Goal: Information Seeking & Learning: Learn about a topic

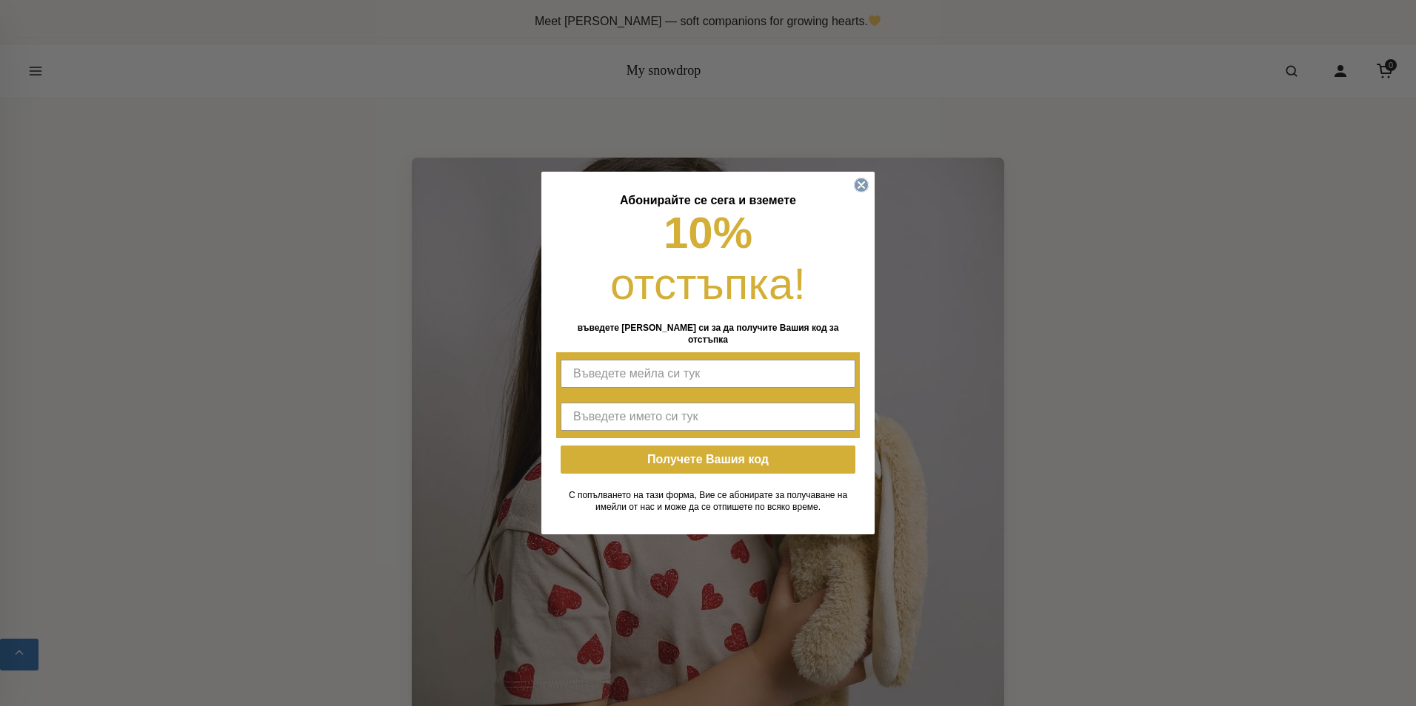
click at [865, 192] on circle "Close dialog" at bounding box center [862, 185] width 14 height 14
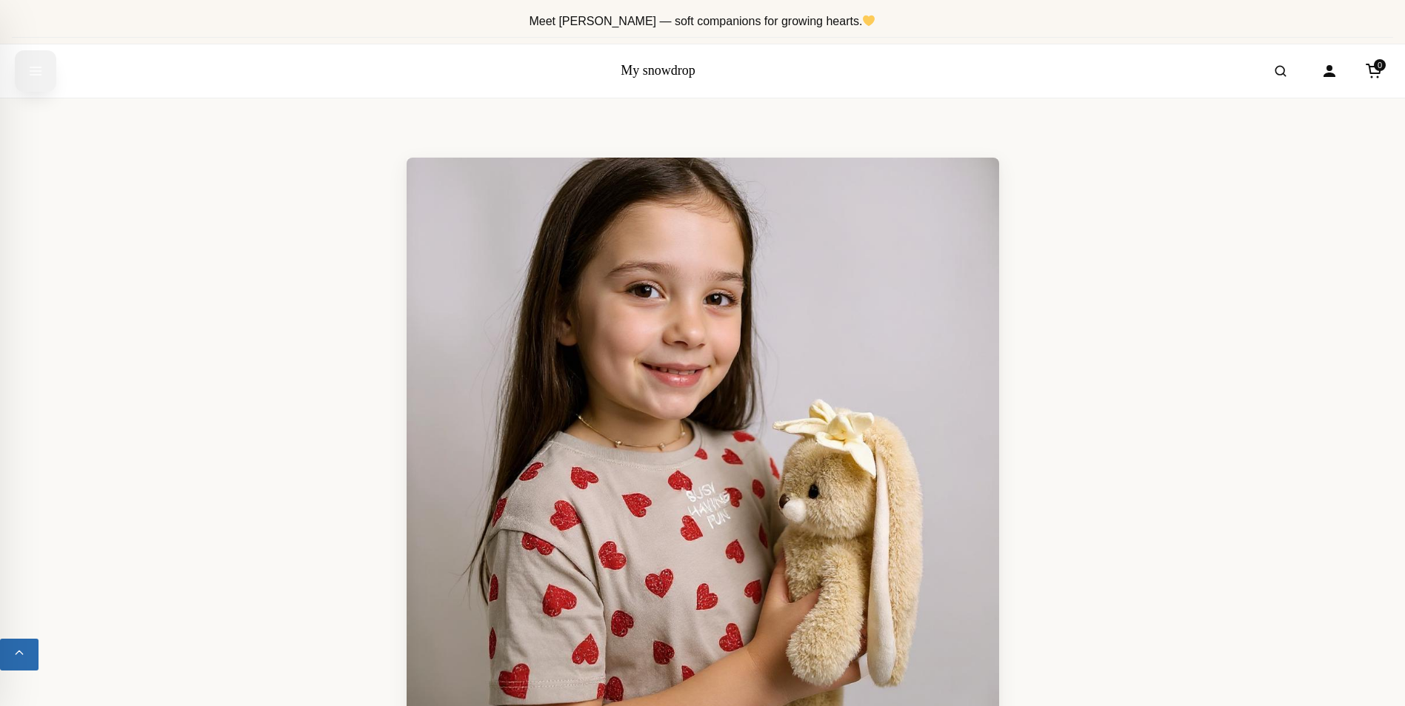
click at [41, 72] on icon "Open menu" at bounding box center [35, 71] width 15 height 30
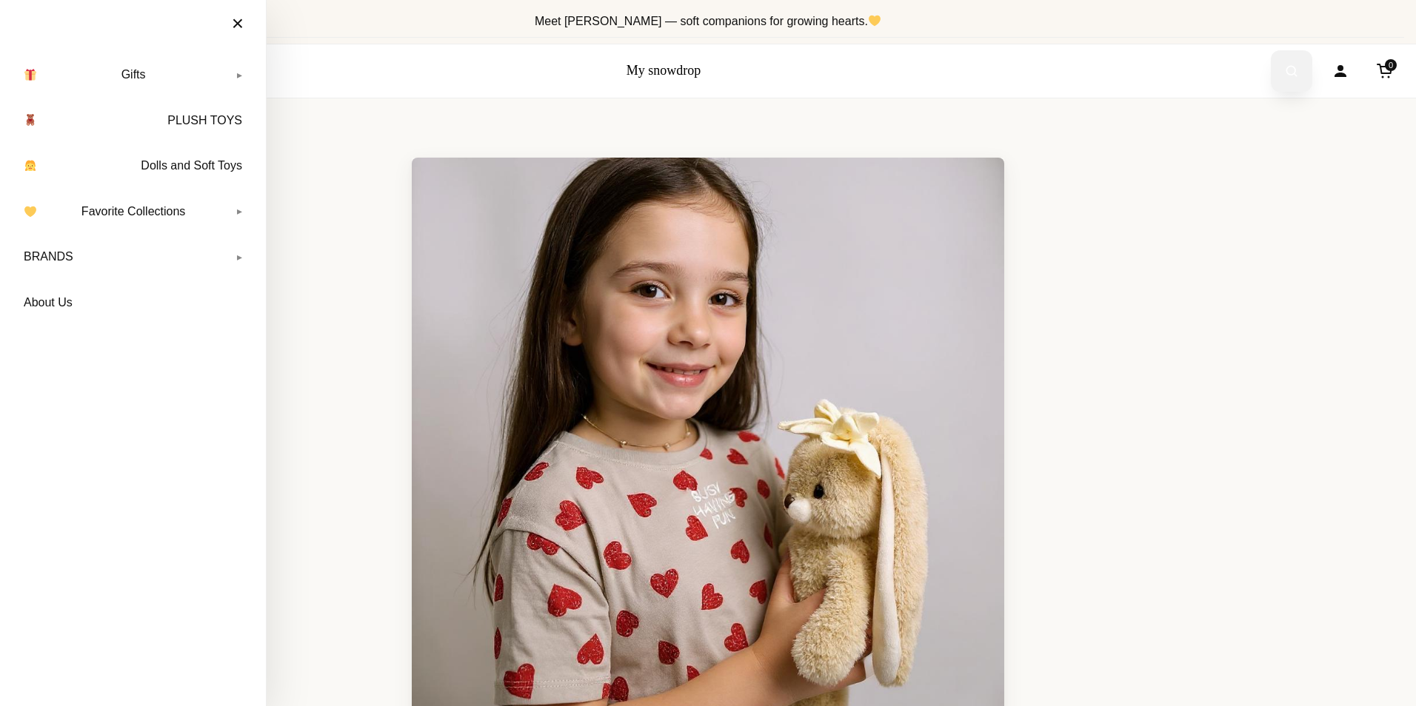
click at [1279, 75] on button "Open search" at bounding box center [1291, 70] width 41 height 41
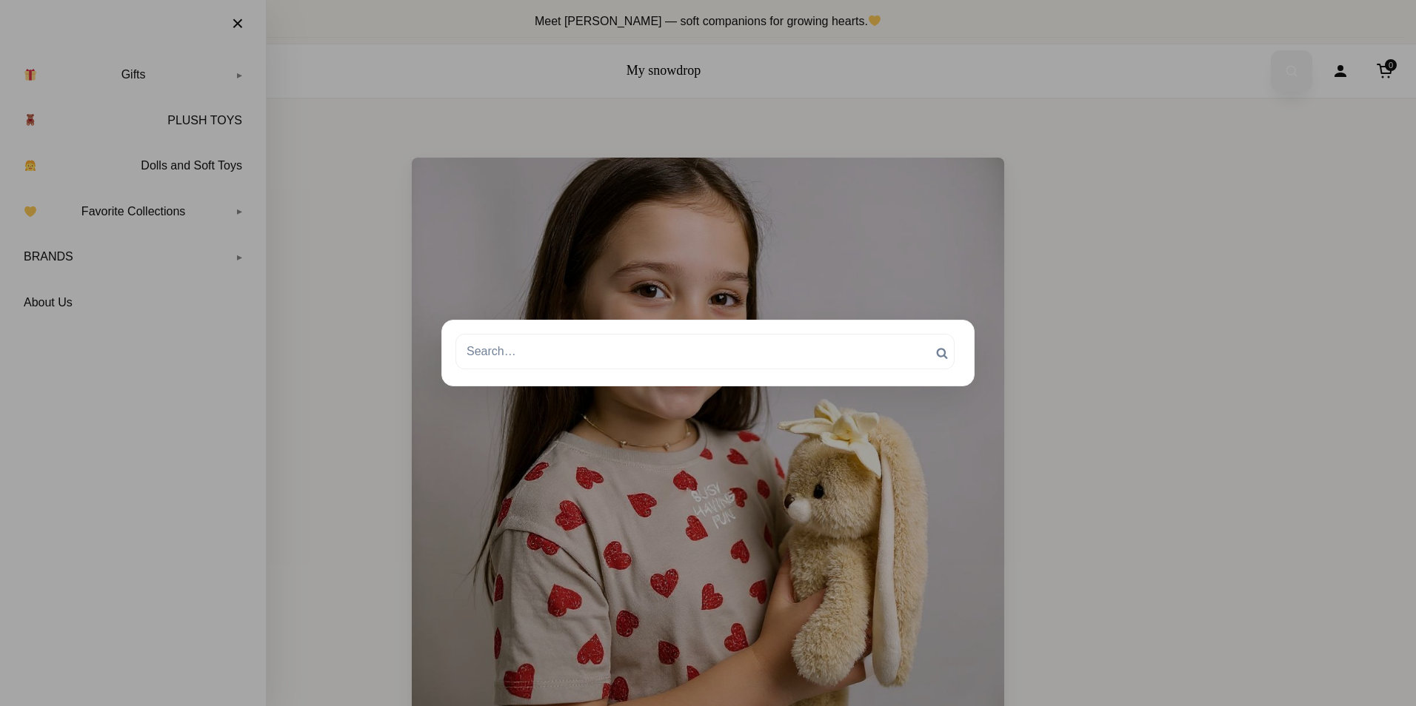
click at [1271, 50] on button "Open search" at bounding box center [1291, 70] width 41 height 41
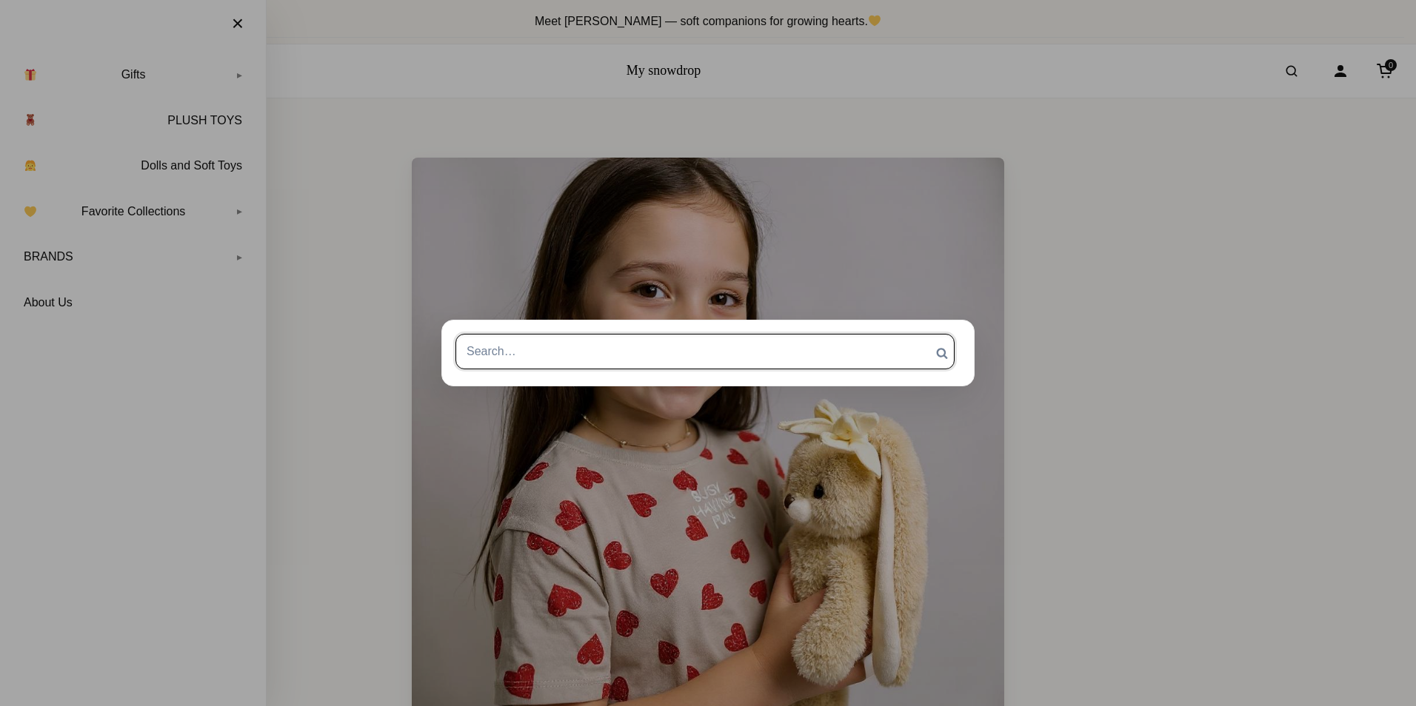
click at [642, 361] on input "Search for:" at bounding box center [704, 352] width 499 height 36
type input "maileg"
click at [923, 334] on input "Search" at bounding box center [941, 353] width 37 height 39
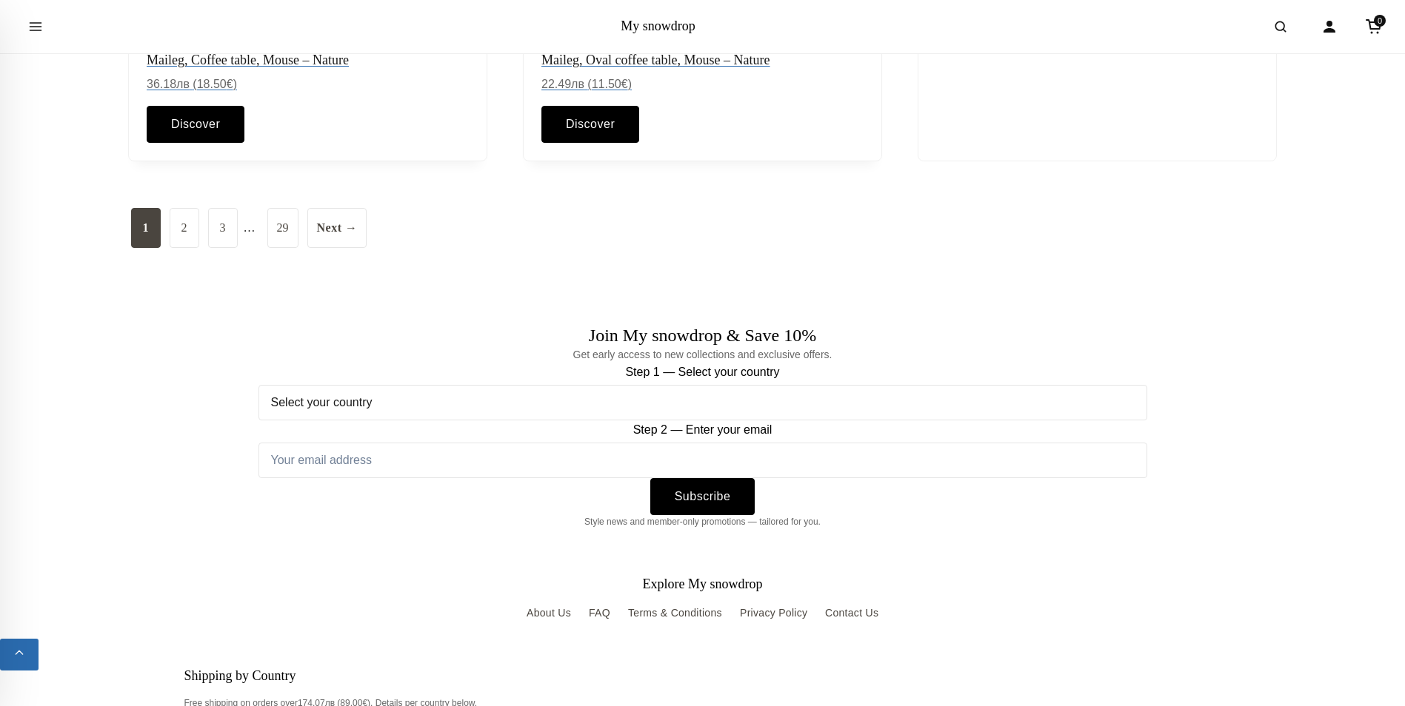
scroll to position [1777, 0]
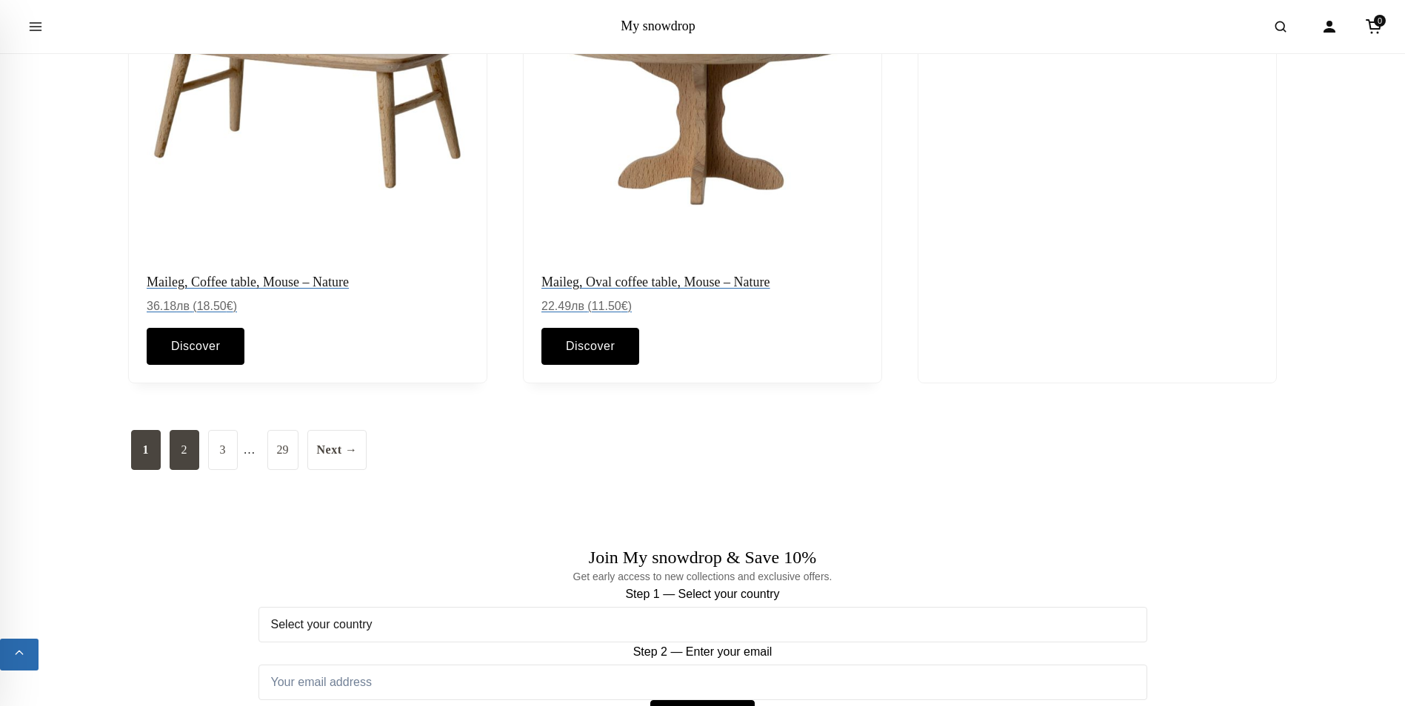
click at [184, 451] on link "2" at bounding box center [185, 450] width 30 height 40
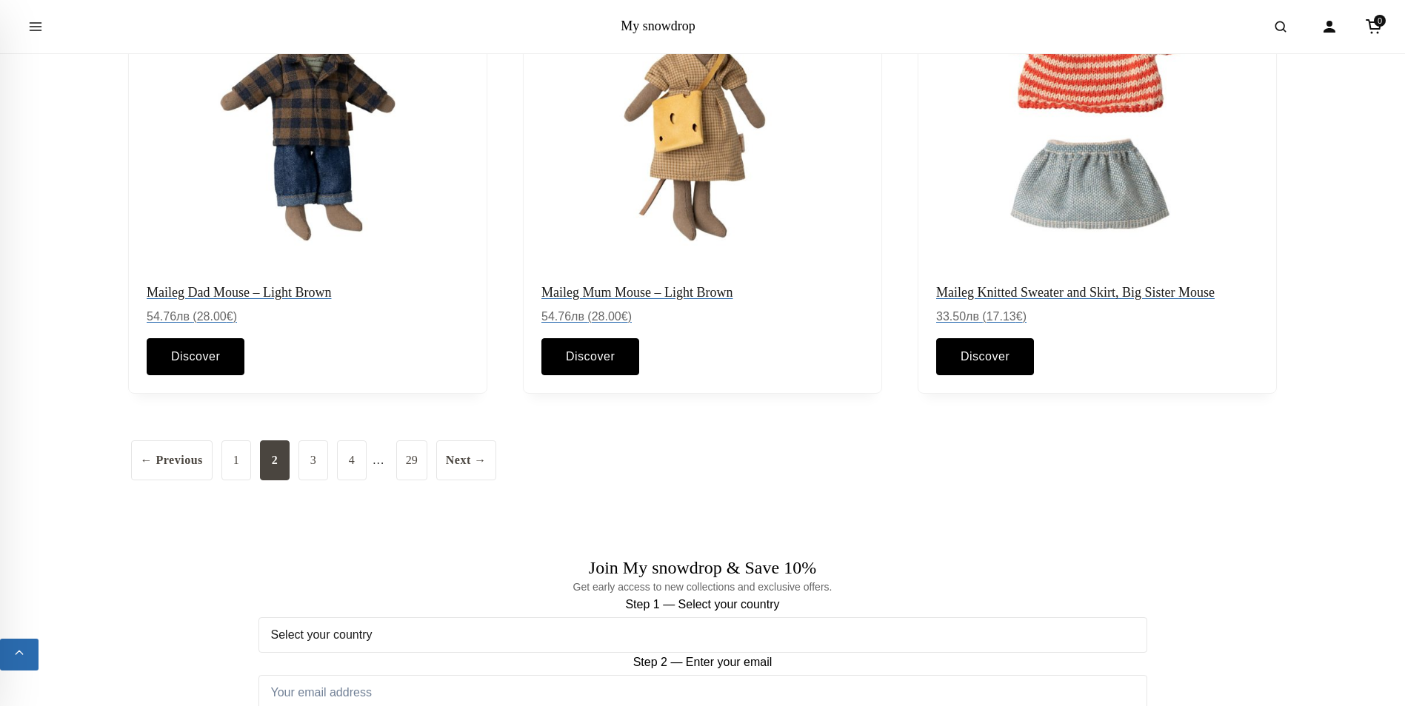
scroll to position [1777, 0]
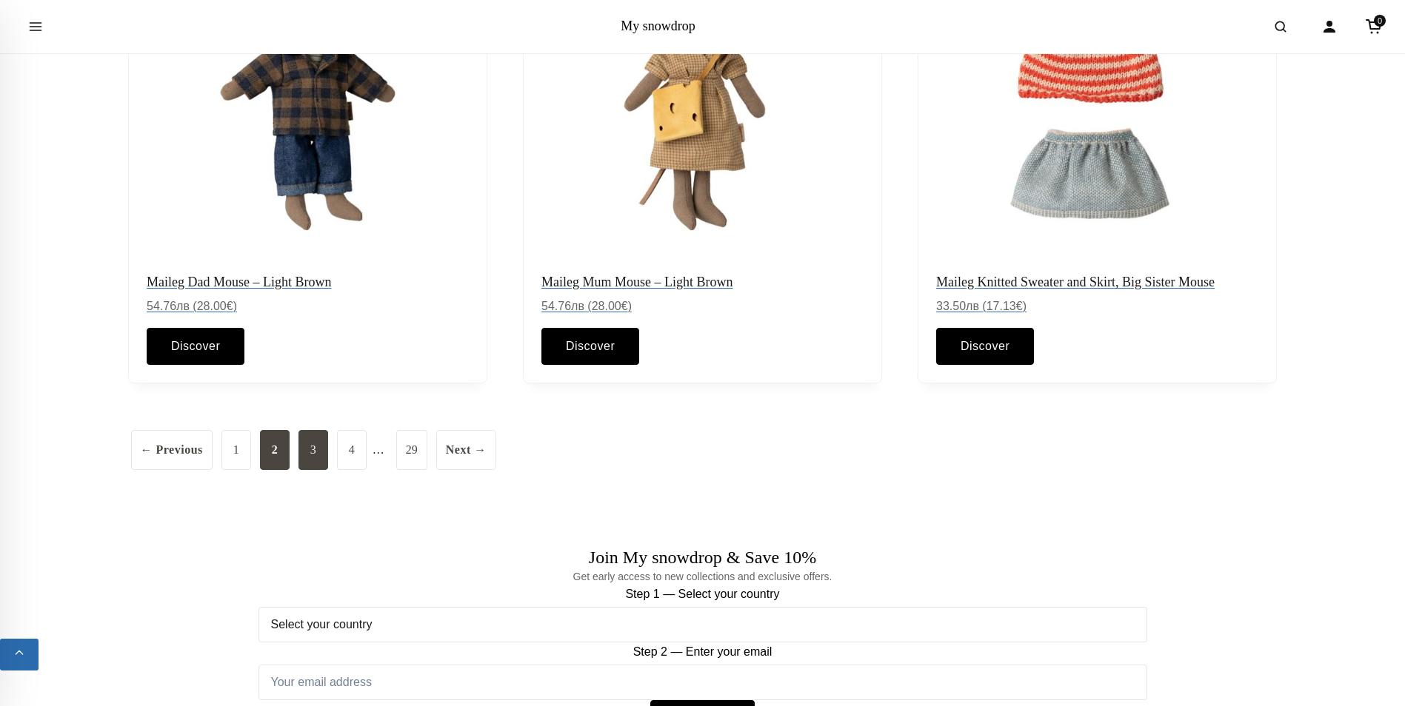
click at [313, 458] on link "3" at bounding box center [313, 450] width 30 height 40
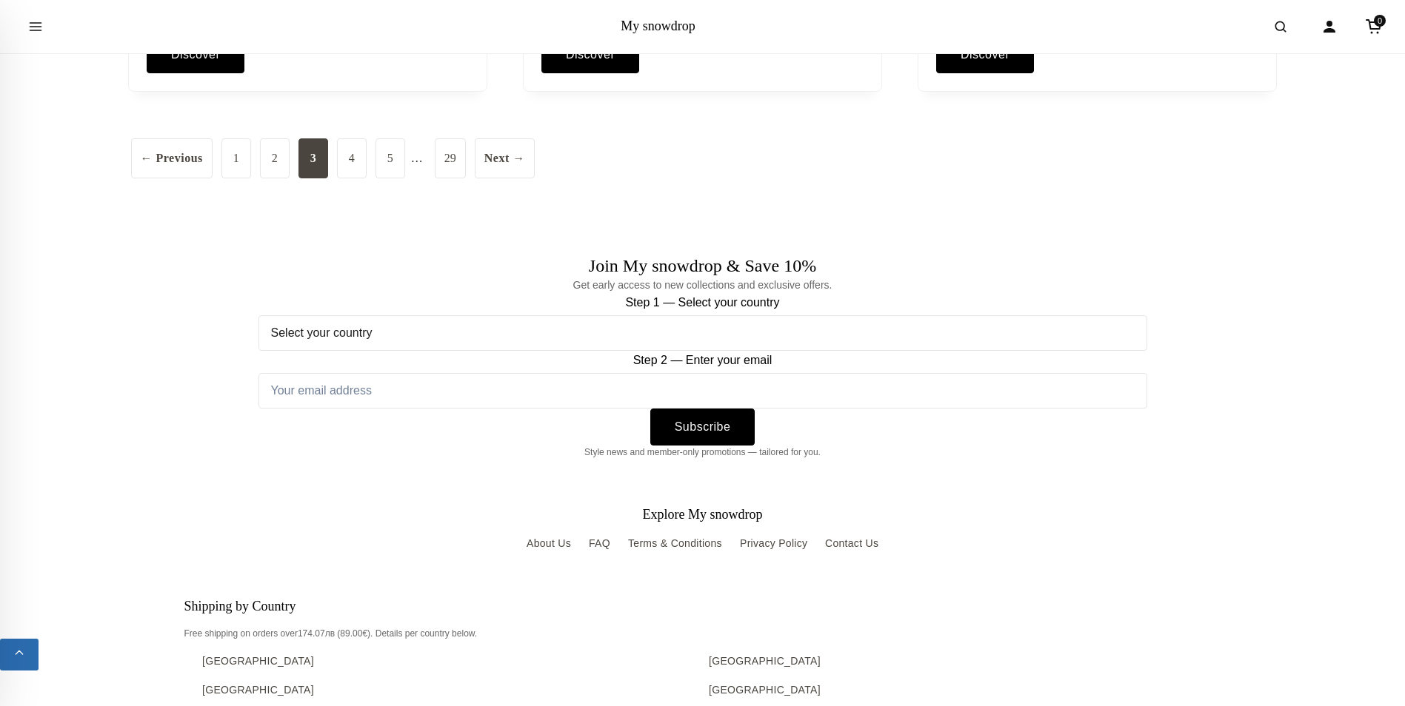
scroll to position [2074, 0]
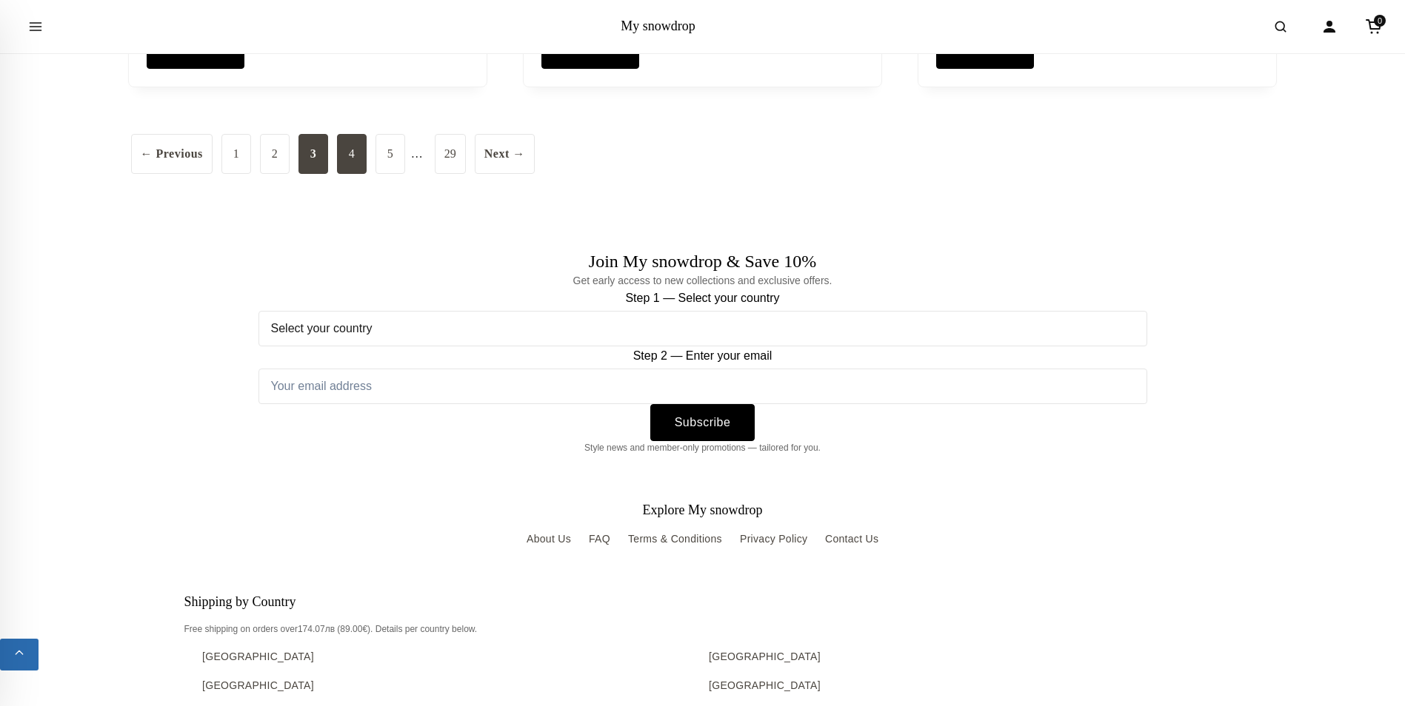
click at [351, 174] on link "4" at bounding box center [352, 154] width 30 height 40
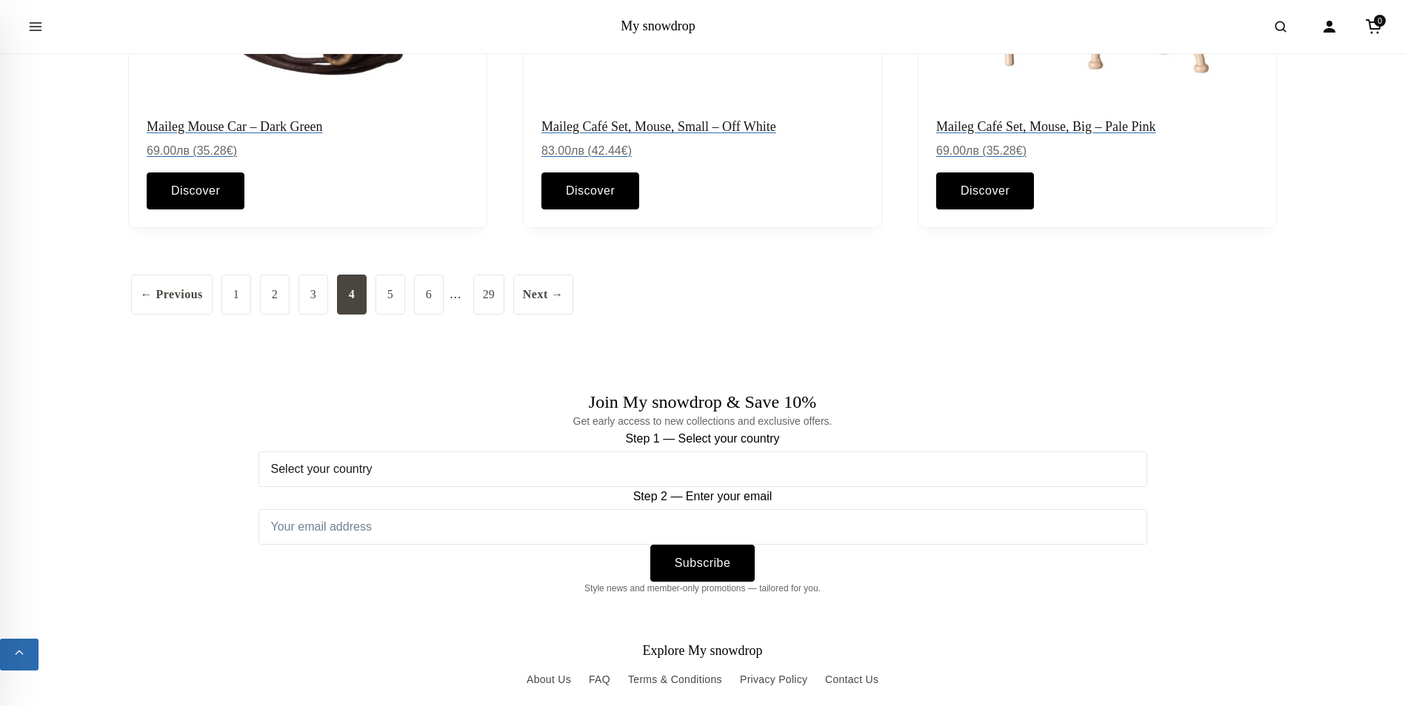
scroll to position [1925, 0]
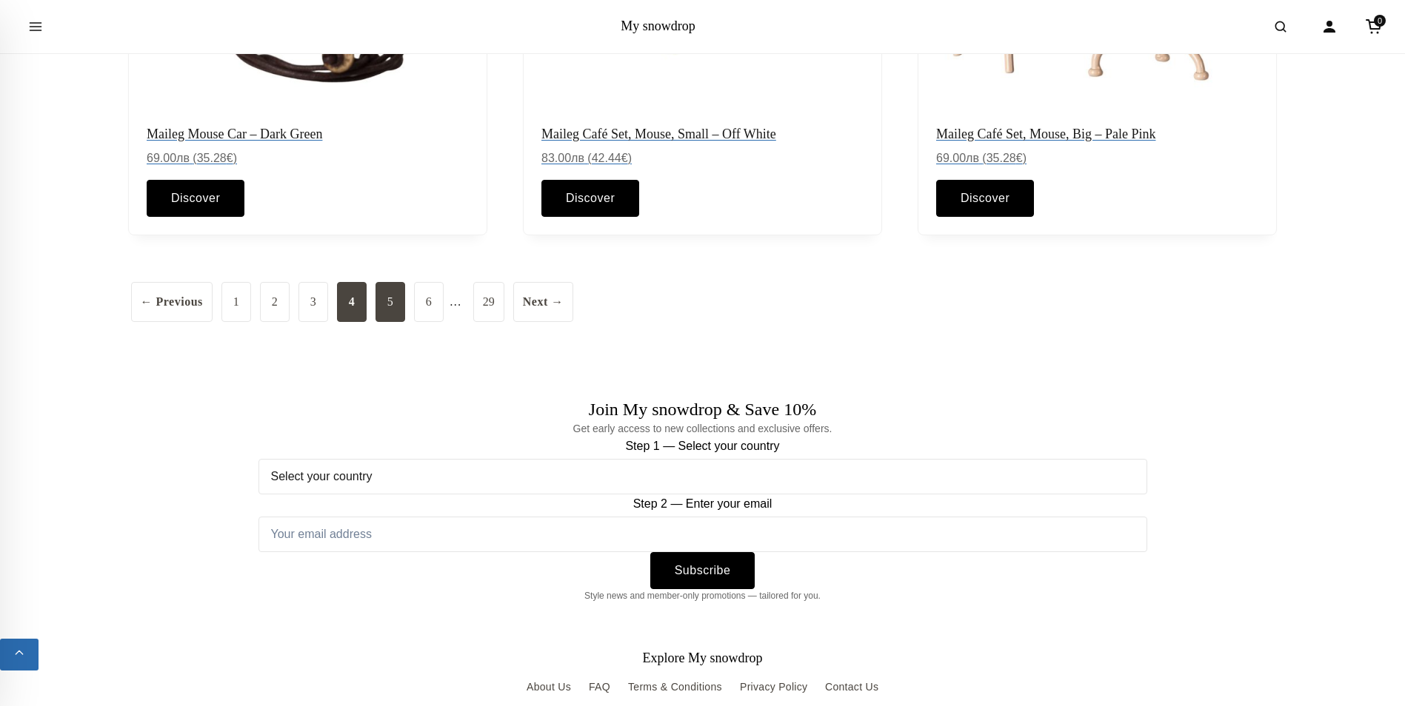
click at [398, 314] on link "5" at bounding box center [390, 302] width 30 height 40
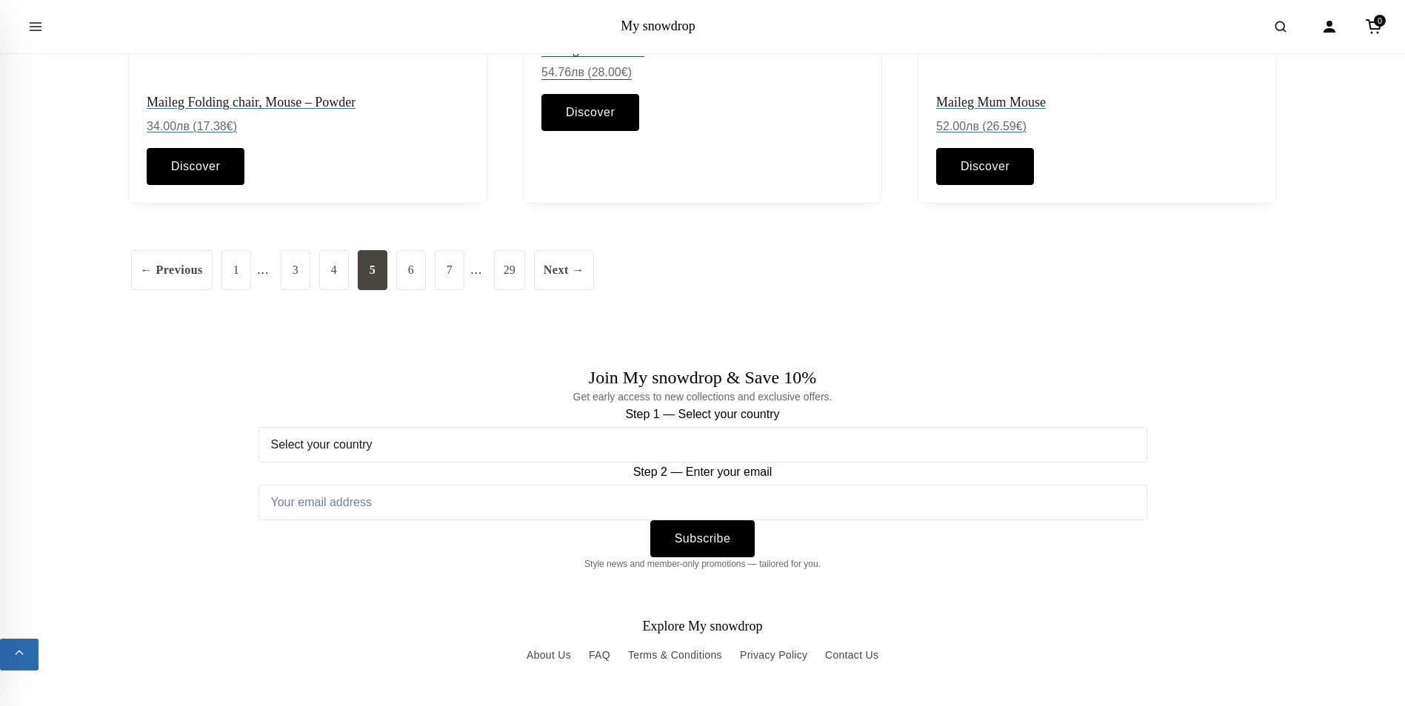
scroll to position [2148, 0]
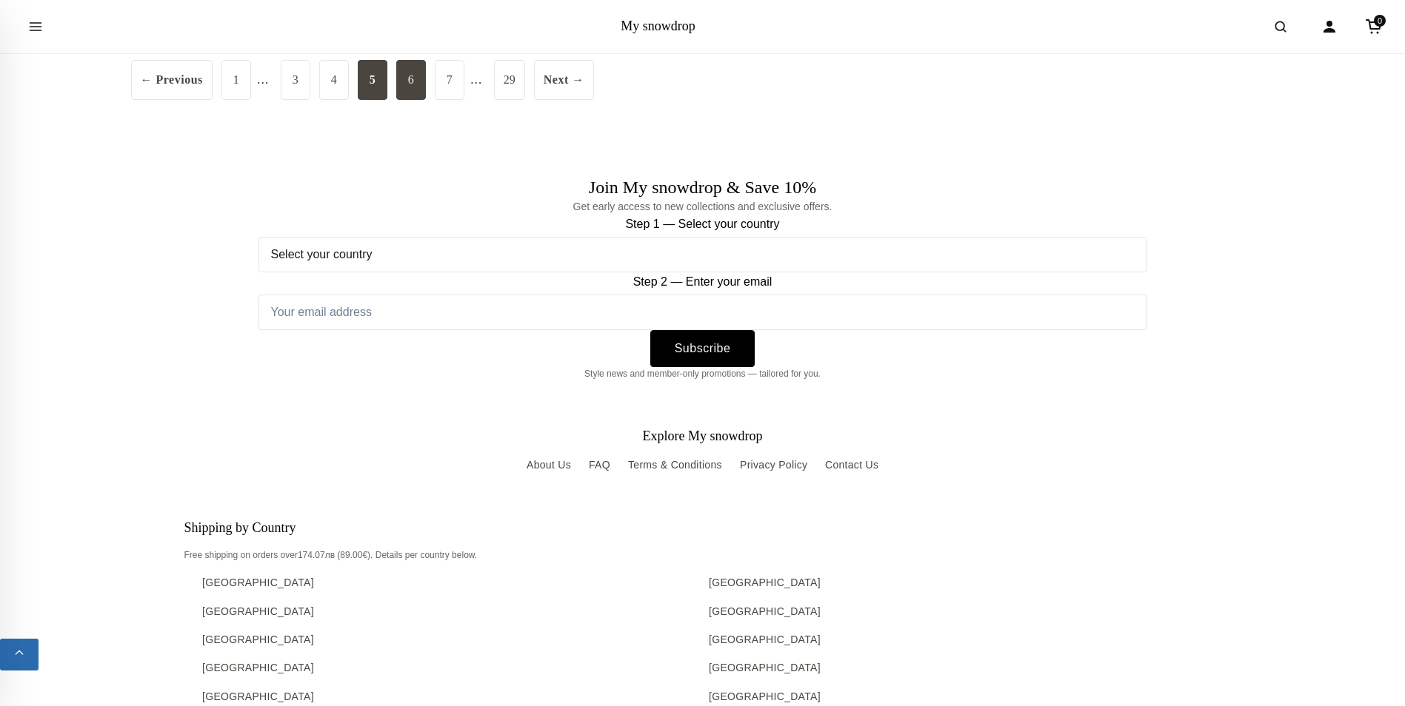
click at [409, 100] on link "6" at bounding box center [411, 80] width 30 height 40
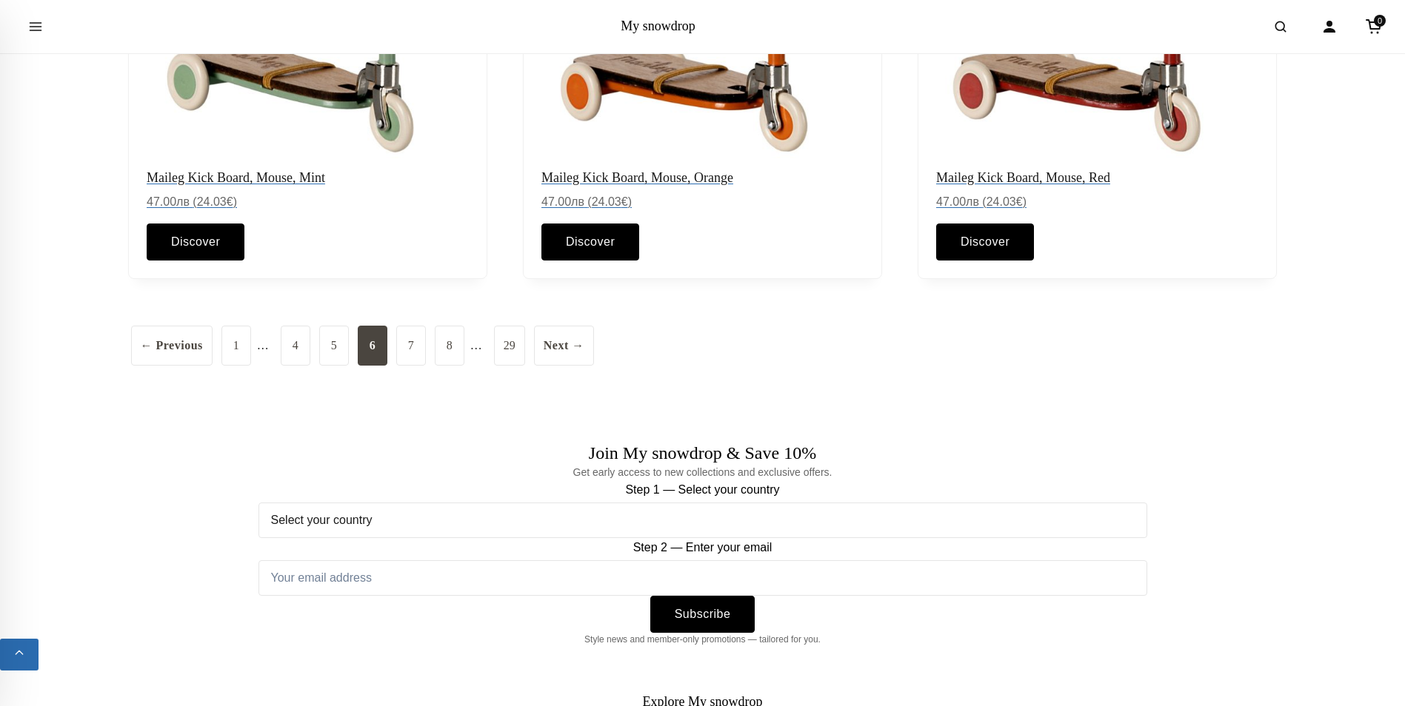
scroll to position [1999, 0]
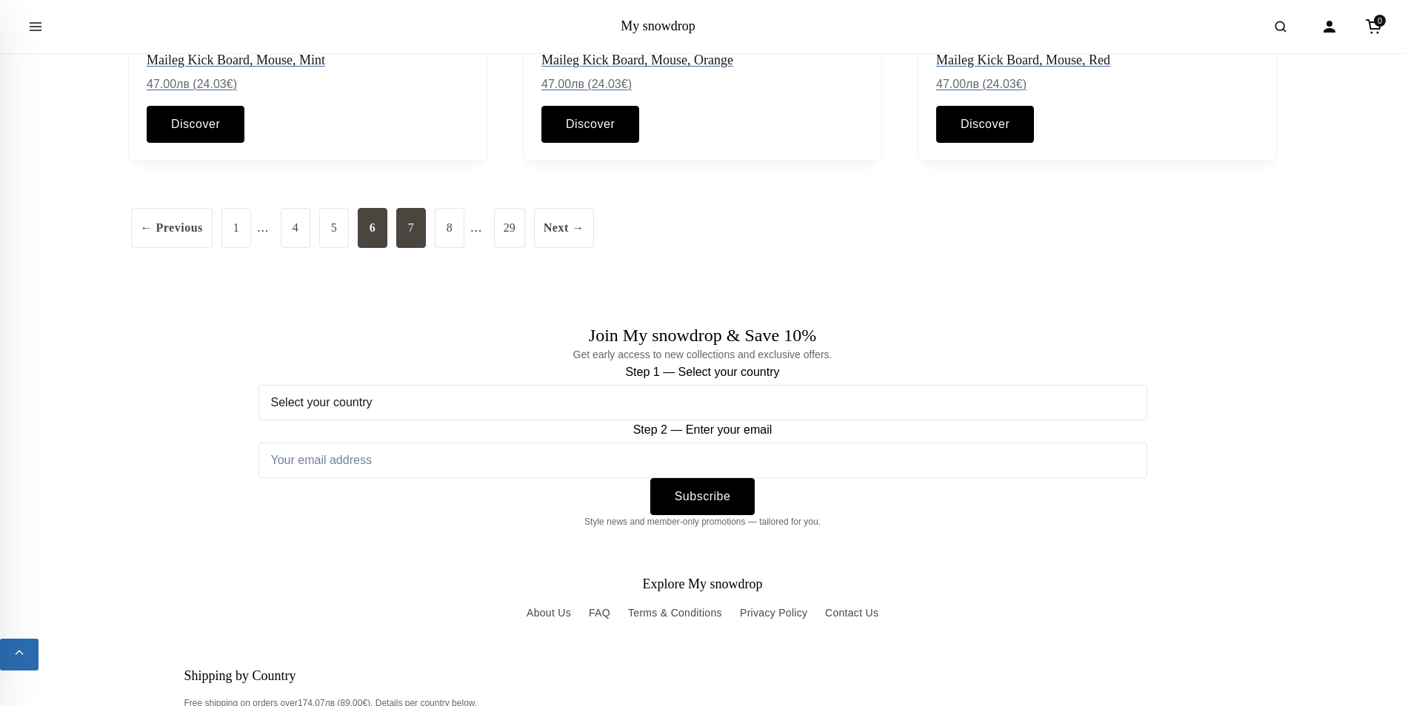
click at [399, 235] on link "7" at bounding box center [411, 228] width 30 height 40
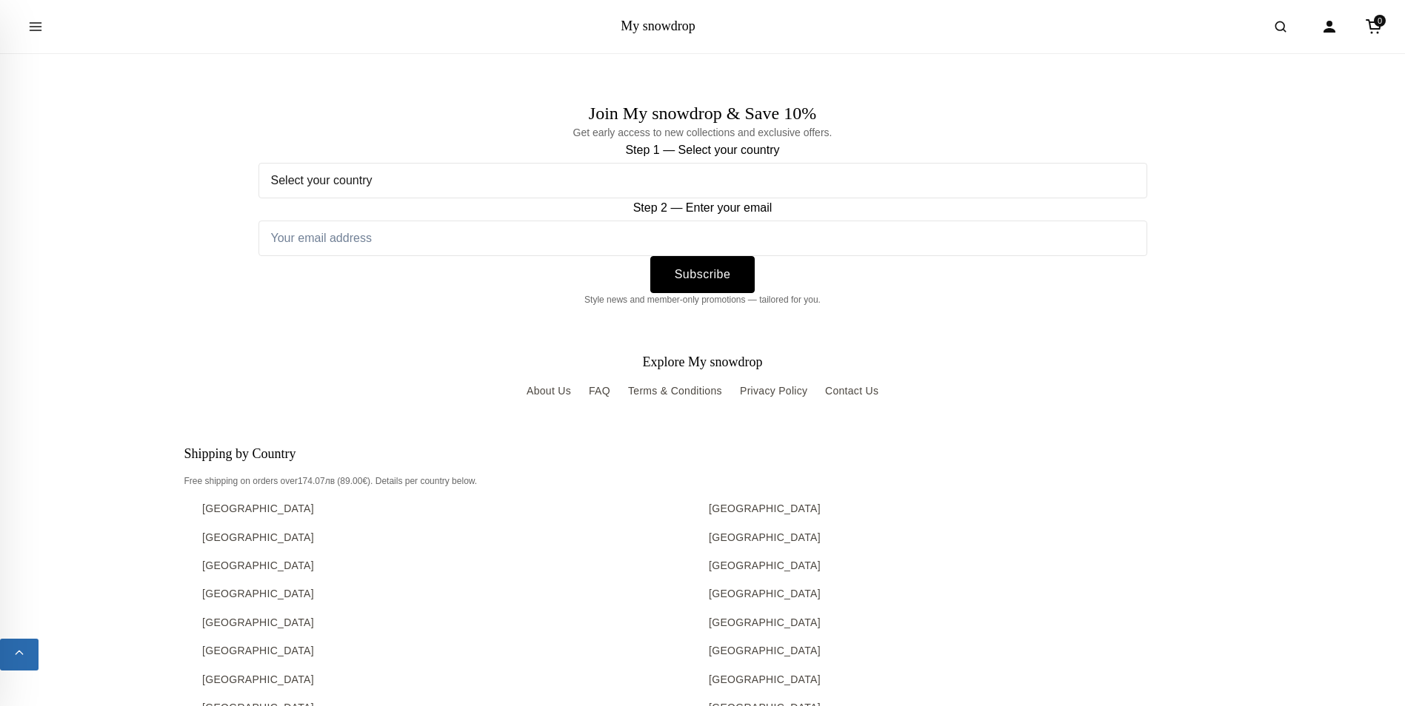
scroll to position [1777, 0]
